Goal: Register for event/course

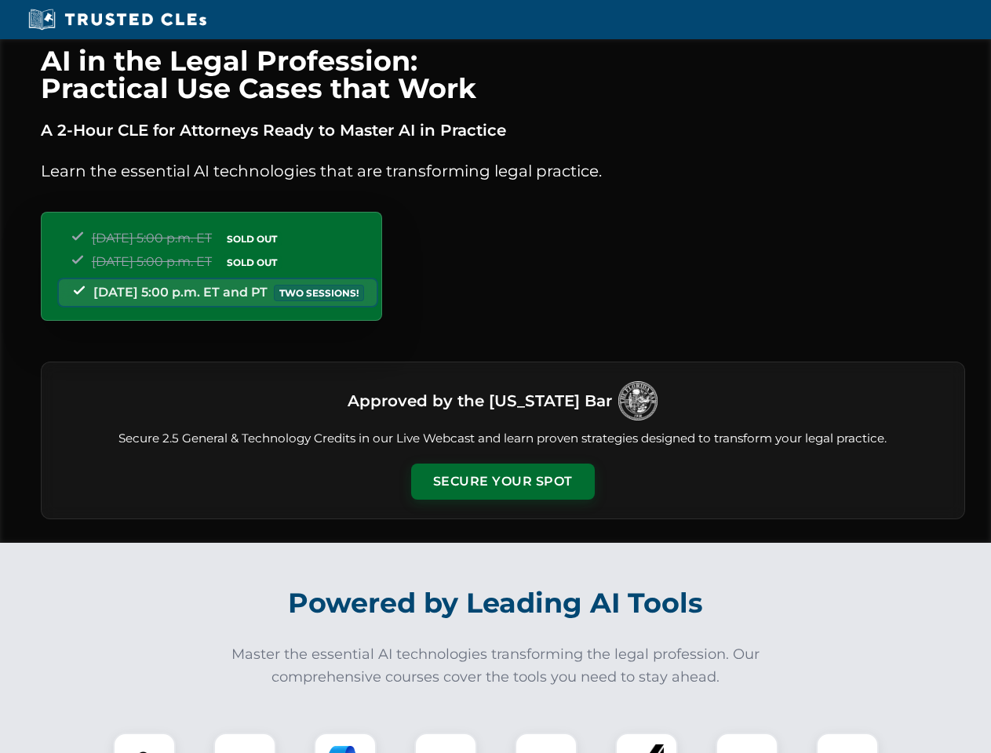
click at [502, 482] on button "Secure Your Spot" at bounding box center [503, 482] width 184 height 36
click at [144, 743] on img at bounding box center [145, 765] width 46 height 46
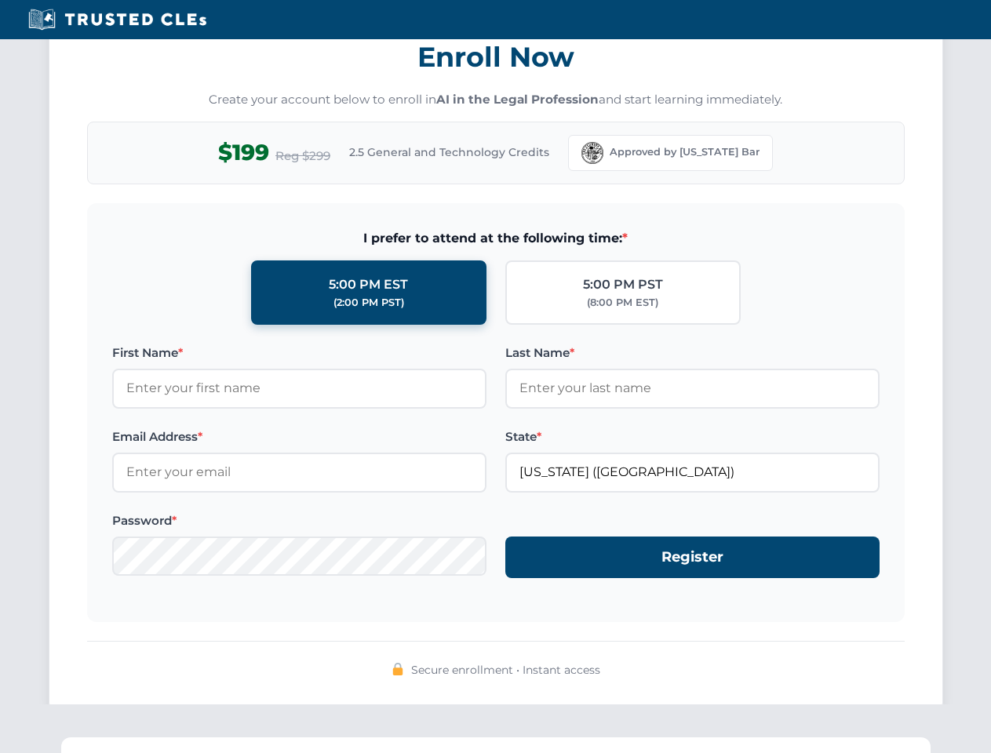
scroll to position [1540, 0]
